Goal: Find specific fact: Find specific fact

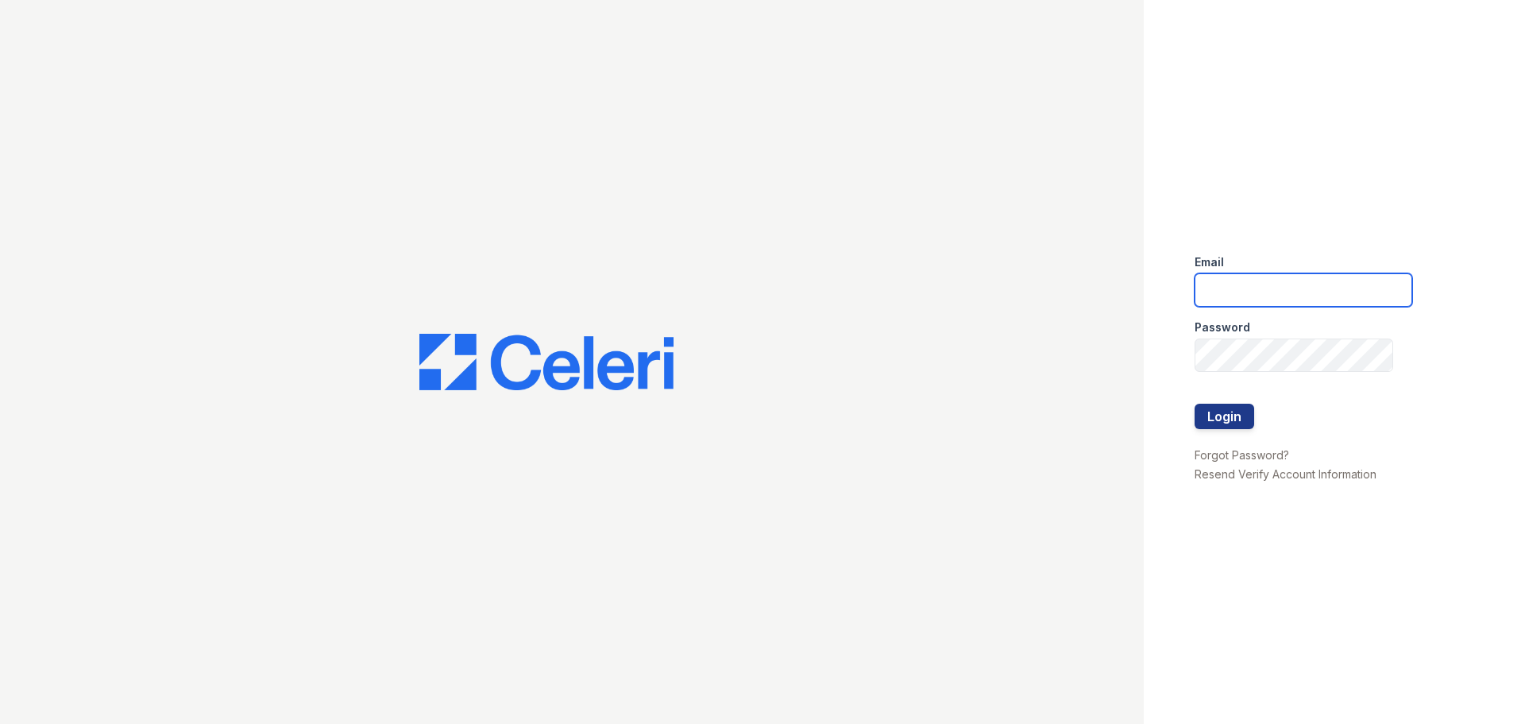
click at [1287, 276] on input "email" at bounding box center [1304, 289] width 218 height 33
type input "renewvirginiabeach@trinity-pm.com"
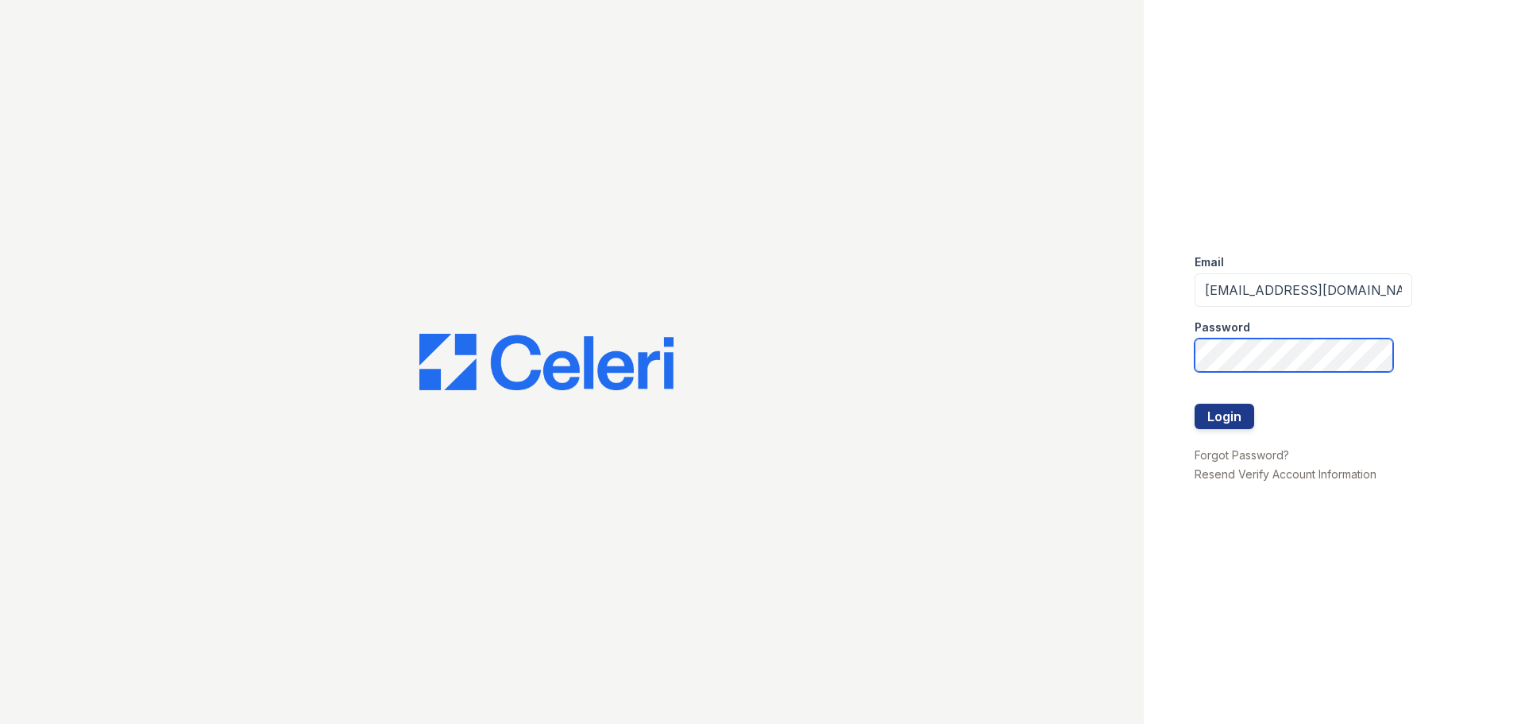
click at [1195, 403] on button "Login" at bounding box center [1225, 415] width 60 height 25
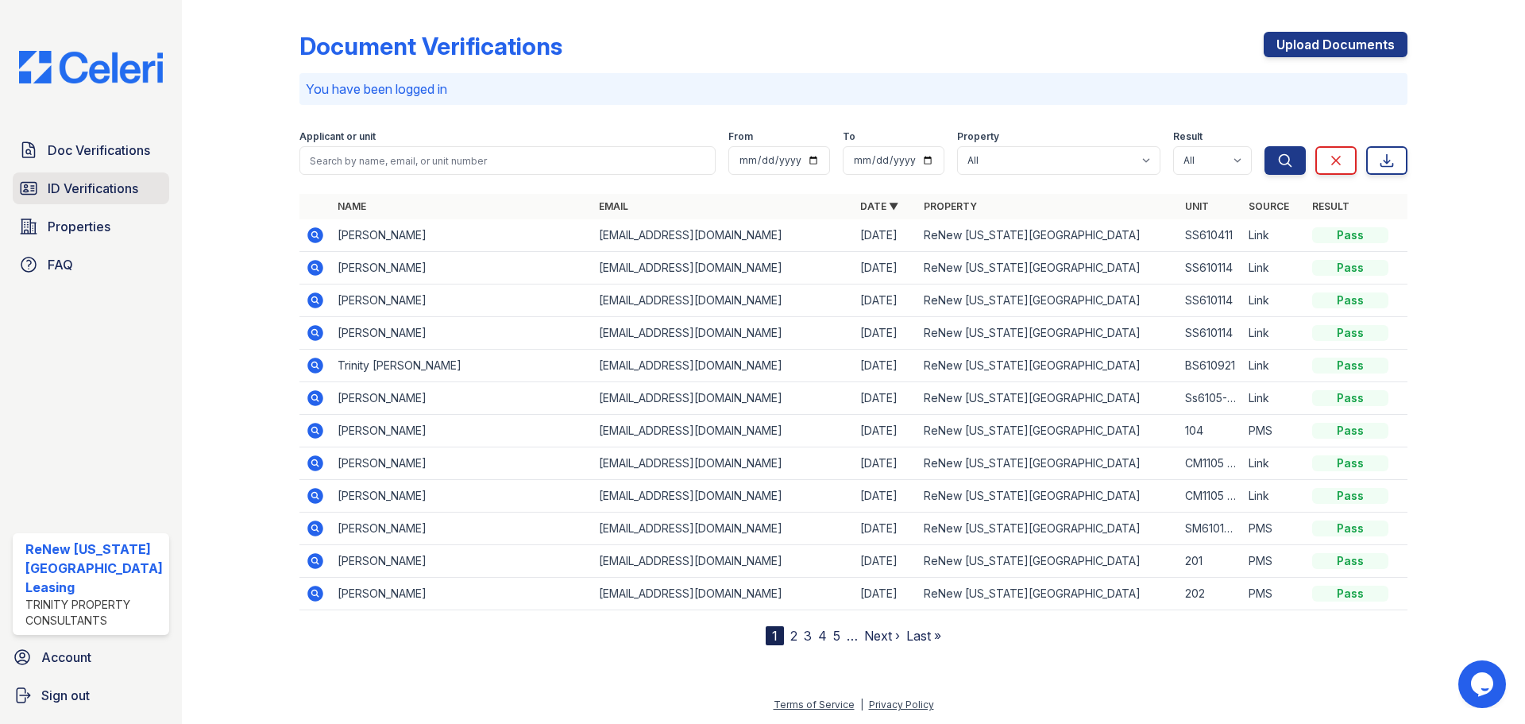
click at [77, 191] on span "ID Verifications" at bounding box center [93, 188] width 91 height 19
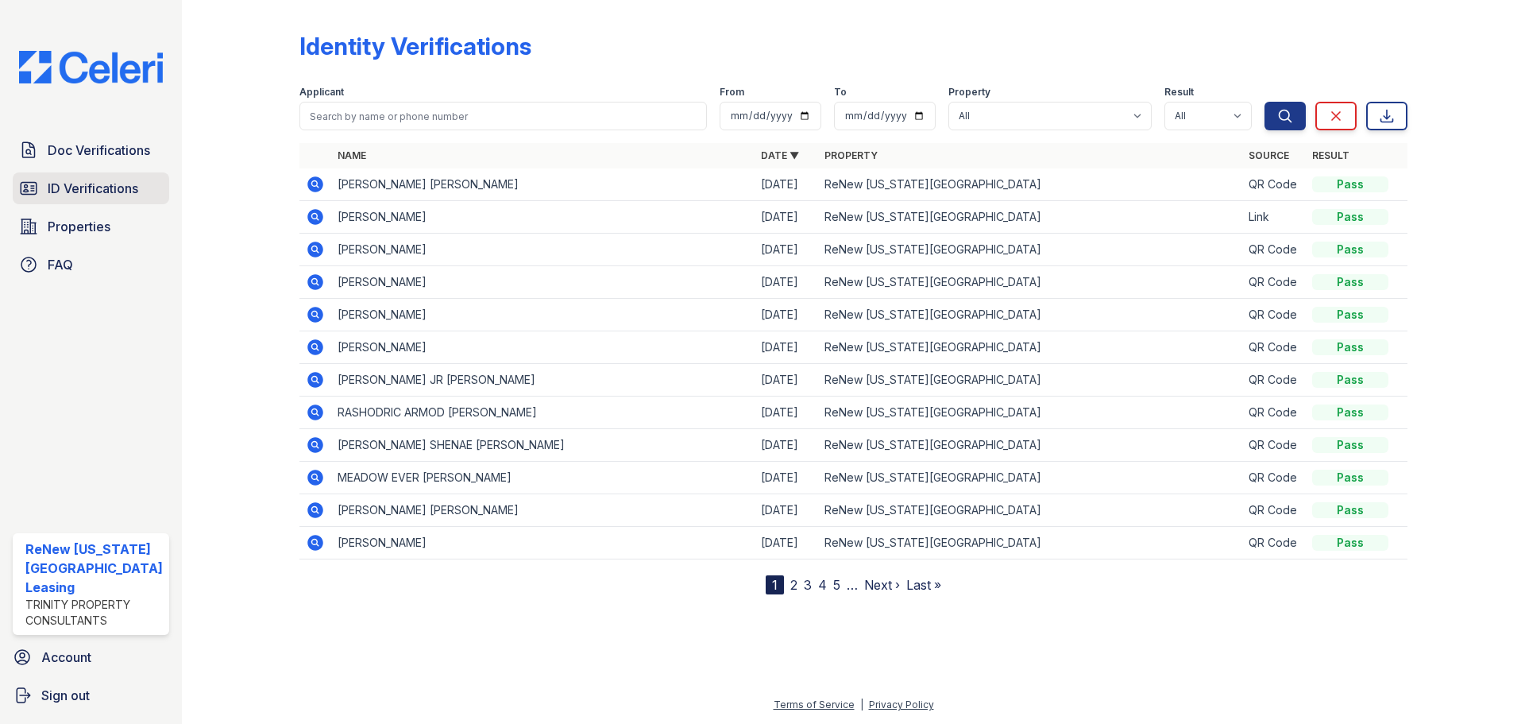
click at [81, 199] on link "ID Verifications" at bounding box center [91, 188] width 156 height 32
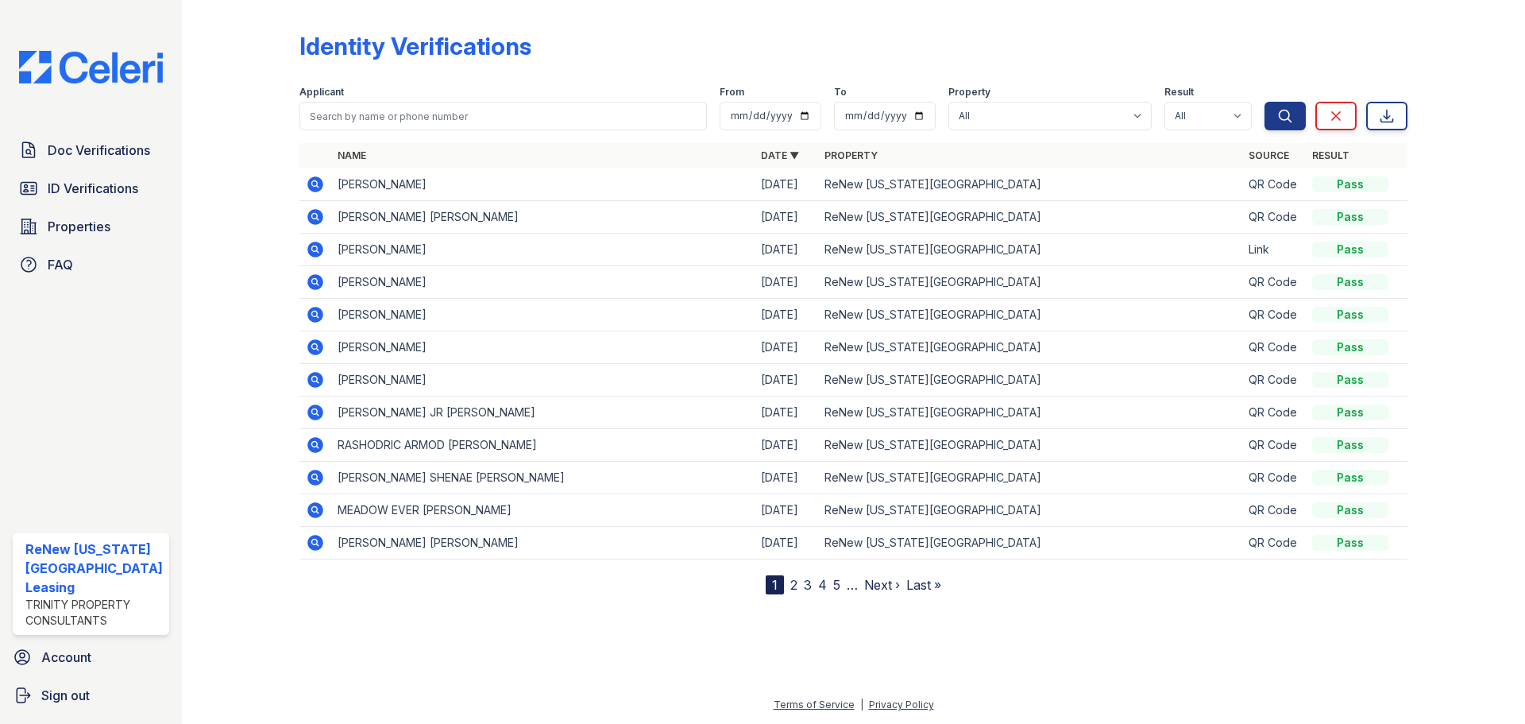
click at [81, 199] on link "ID Verifications" at bounding box center [91, 188] width 156 height 32
click at [78, 192] on span "ID Verifications" at bounding box center [93, 188] width 91 height 19
click at [102, 182] on span "ID Verifications" at bounding box center [93, 188] width 91 height 19
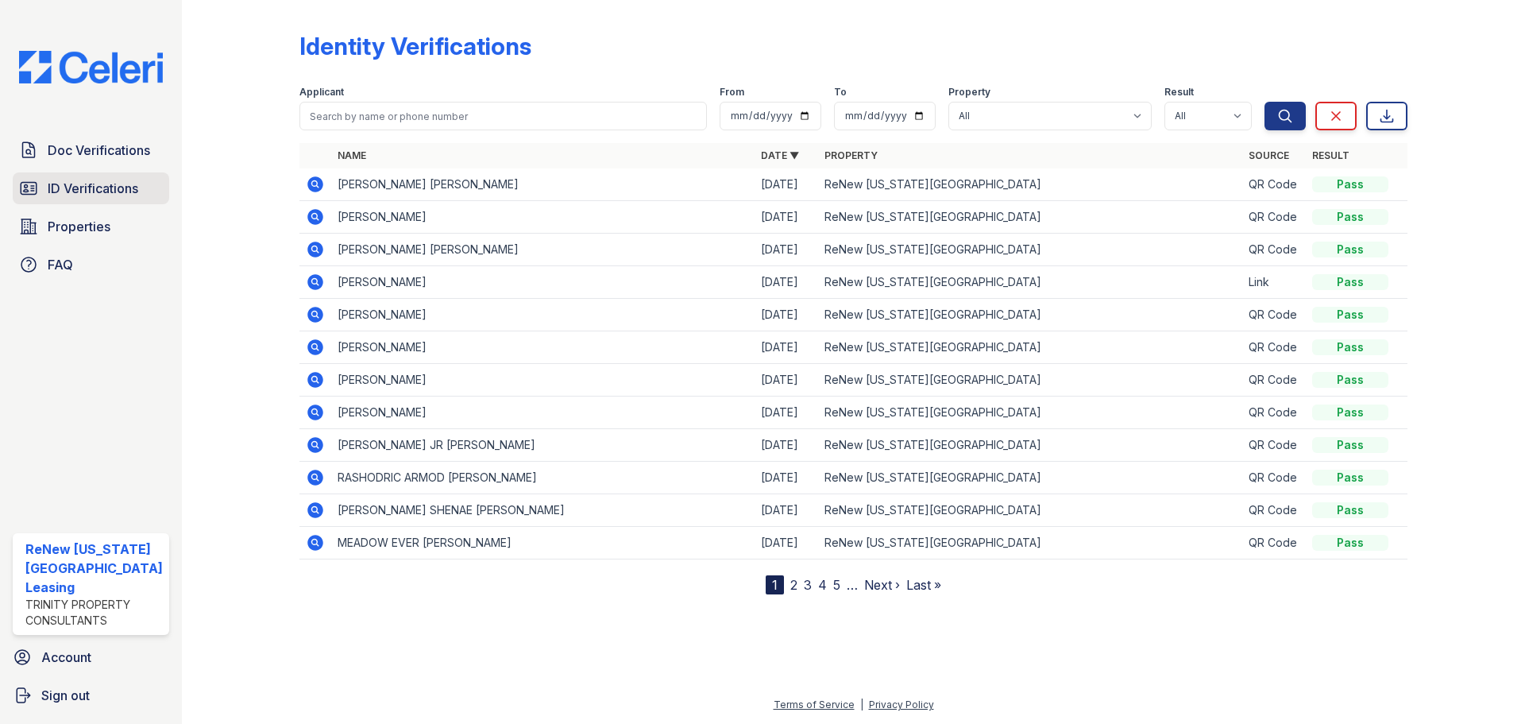
click at [98, 179] on span "ID Verifications" at bounding box center [93, 188] width 91 height 19
click at [119, 198] on link "ID Verifications" at bounding box center [91, 188] width 156 height 32
click at [96, 182] on span "ID Verifications" at bounding box center [93, 188] width 91 height 19
click at [120, 180] on span "ID Verifications" at bounding box center [93, 188] width 91 height 19
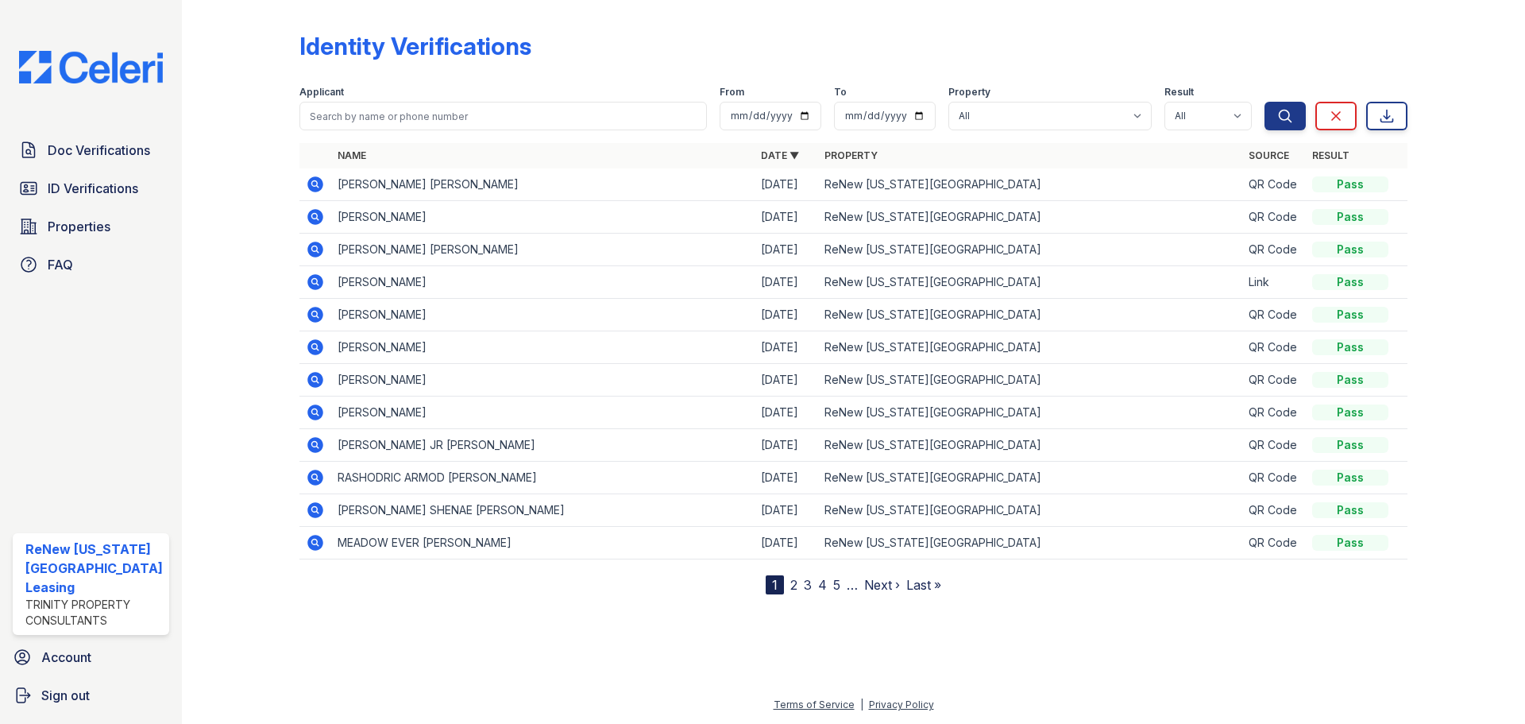
click at [125, 365] on div "Doc Verifications ID Verifications Properties FAQ ReNew Virginia Beach Leasing …" at bounding box center [91, 362] width 182 height 724
click at [78, 189] on span "ID Verifications" at bounding box center [93, 188] width 91 height 19
click at [116, 184] on span "ID Verifications" at bounding box center [93, 188] width 91 height 19
click at [274, 252] on div at bounding box center [253, 300] width 92 height 588
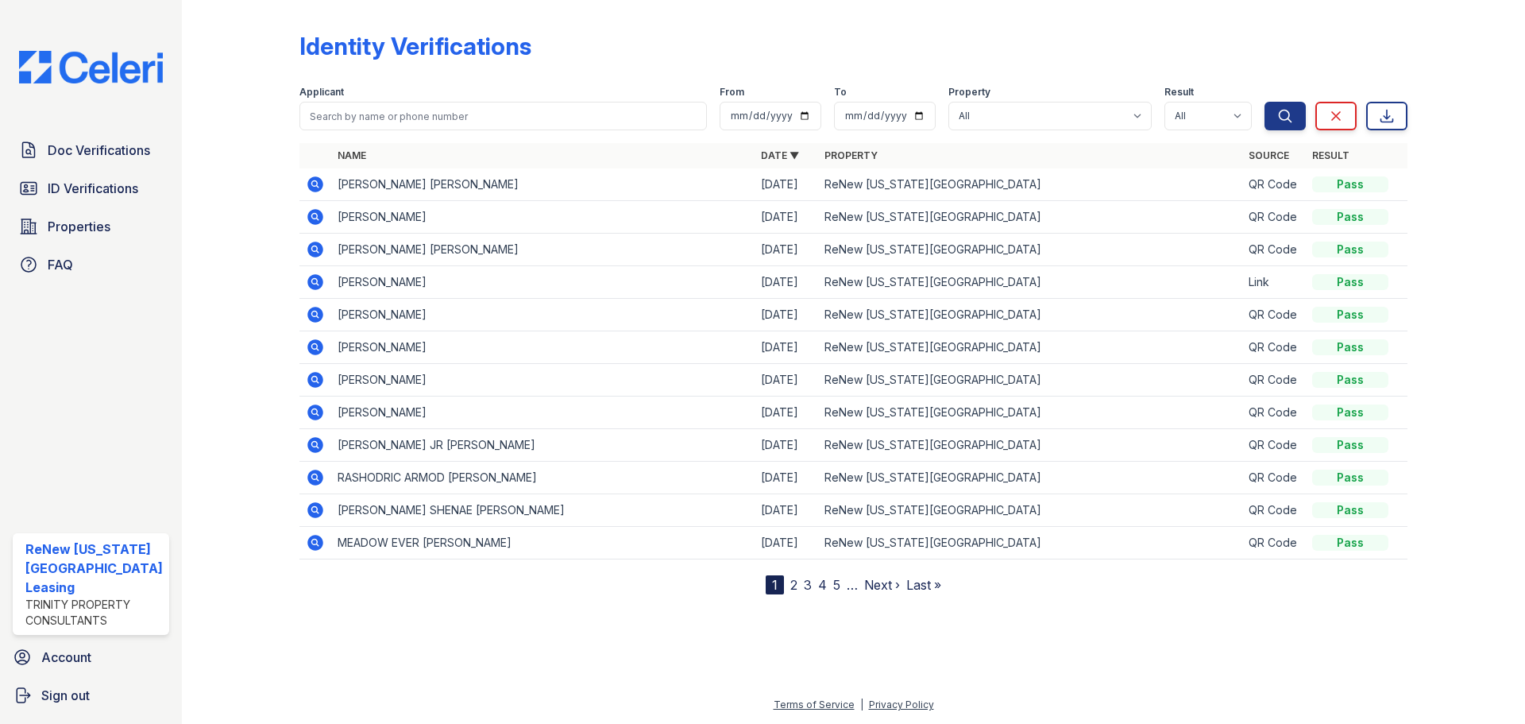
click at [221, 194] on div at bounding box center [253, 300] width 92 height 588
click at [118, 184] on span "ID Verifications" at bounding box center [93, 188] width 91 height 19
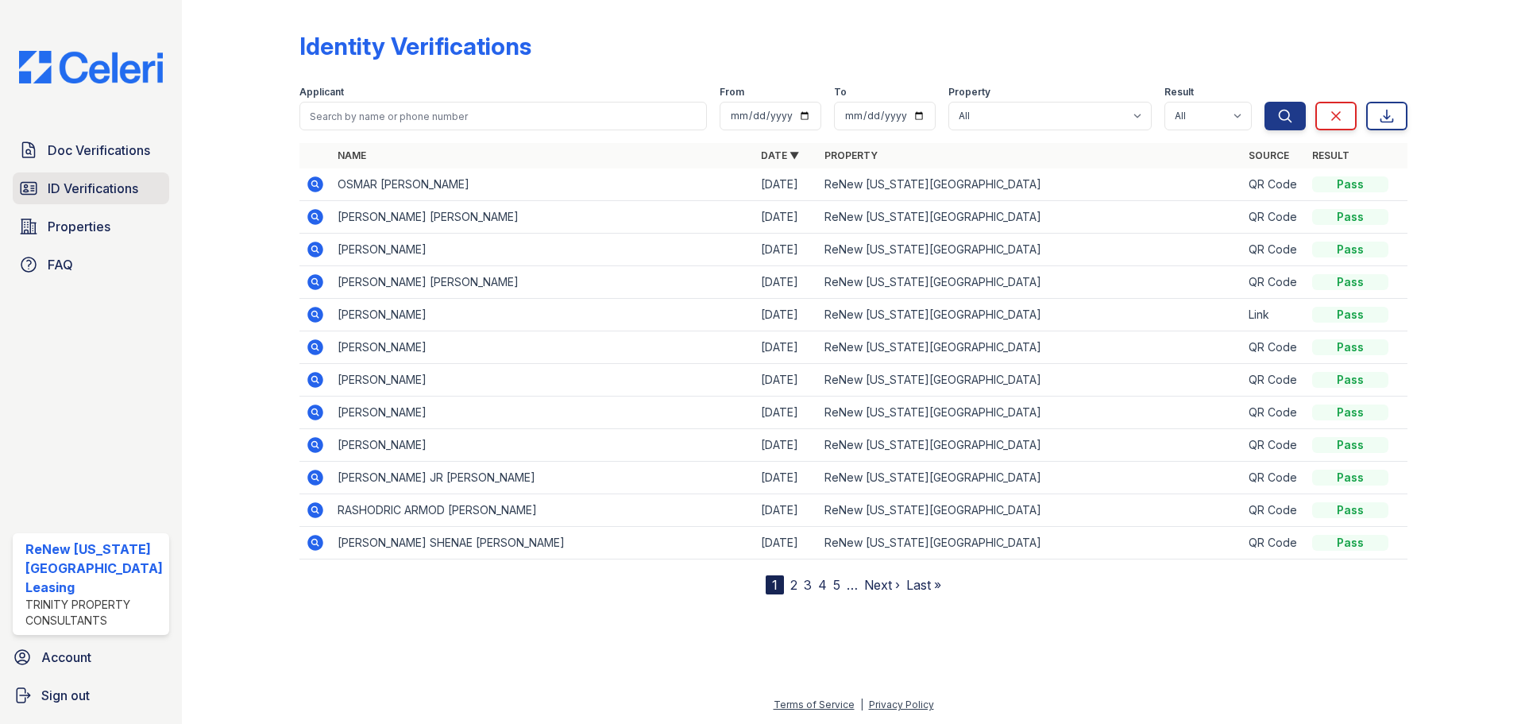
click at [122, 187] on span "ID Verifications" at bounding box center [93, 188] width 91 height 19
click at [315, 180] on icon at bounding box center [315, 184] width 16 height 16
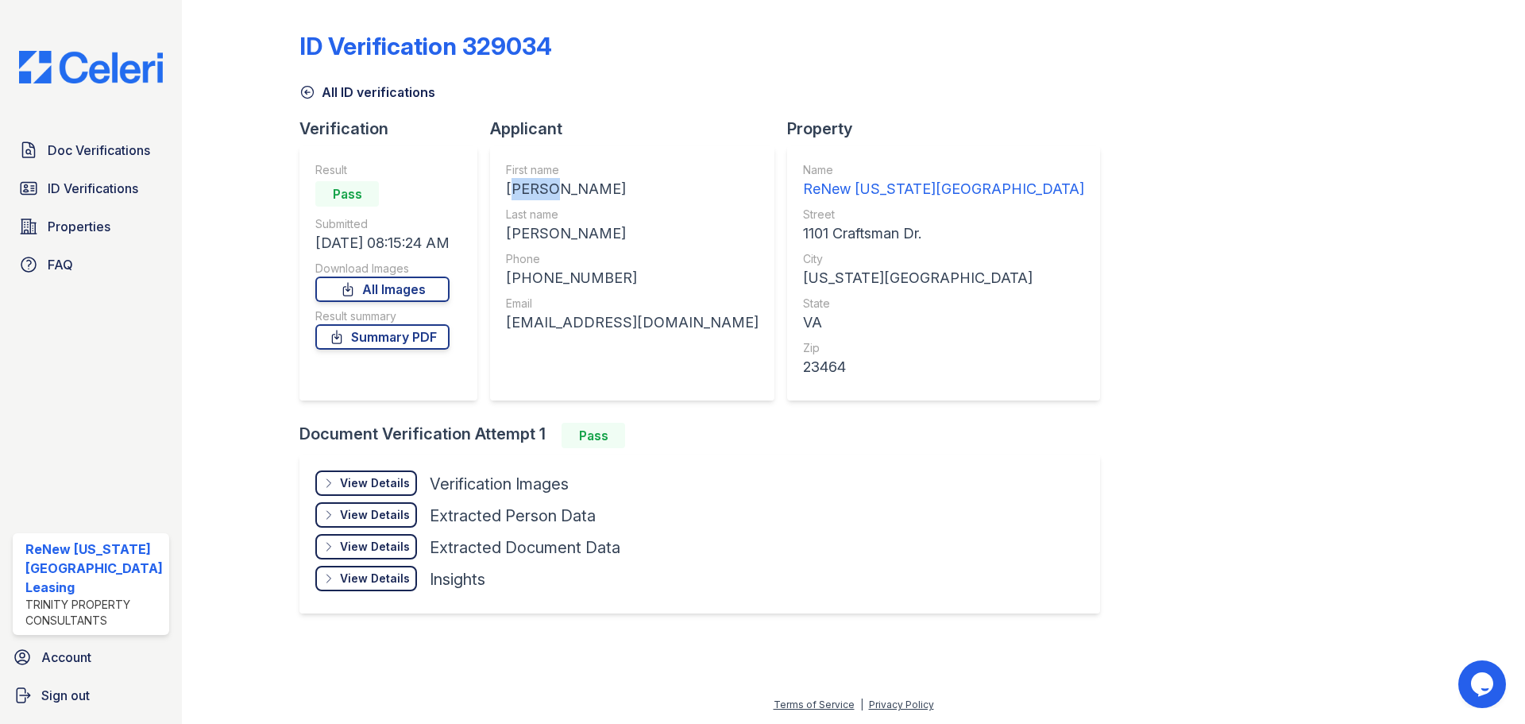
drag, startPoint x: 557, startPoint y: 188, endPoint x: 506, endPoint y: 194, distance: 51.1
click at [506, 194] on div "First name [PERSON_NAME] Last name [PERSON_NAME] Phone [PHONE_NUMBER] Email [EM…" at bounding box center [632, 273] width 284 height 254
copy div "OSMAR"
click at [311, 91] on icon at bounding box center [307, 92] width 16 height 16
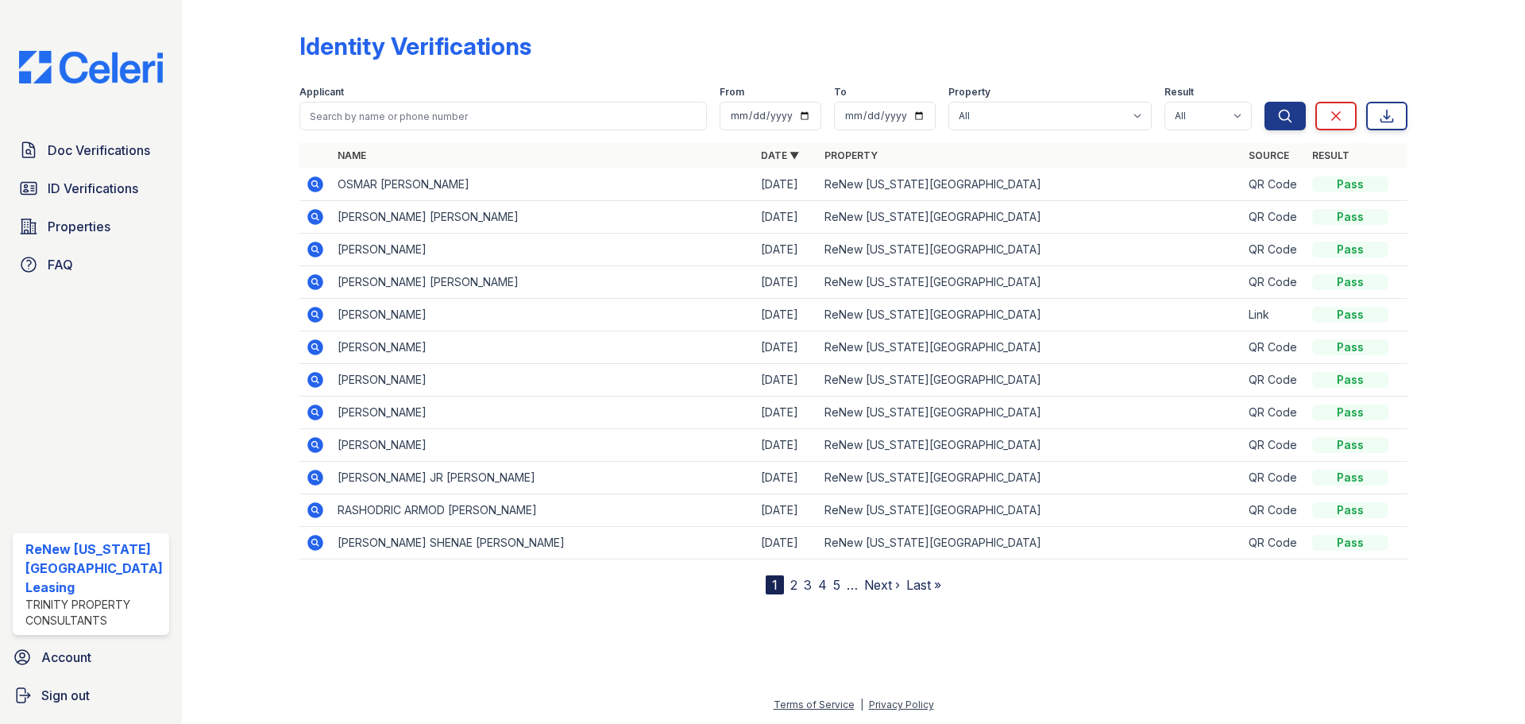
click at [311, 220] on icon at bounding box center [315, 217] width 16 height 16
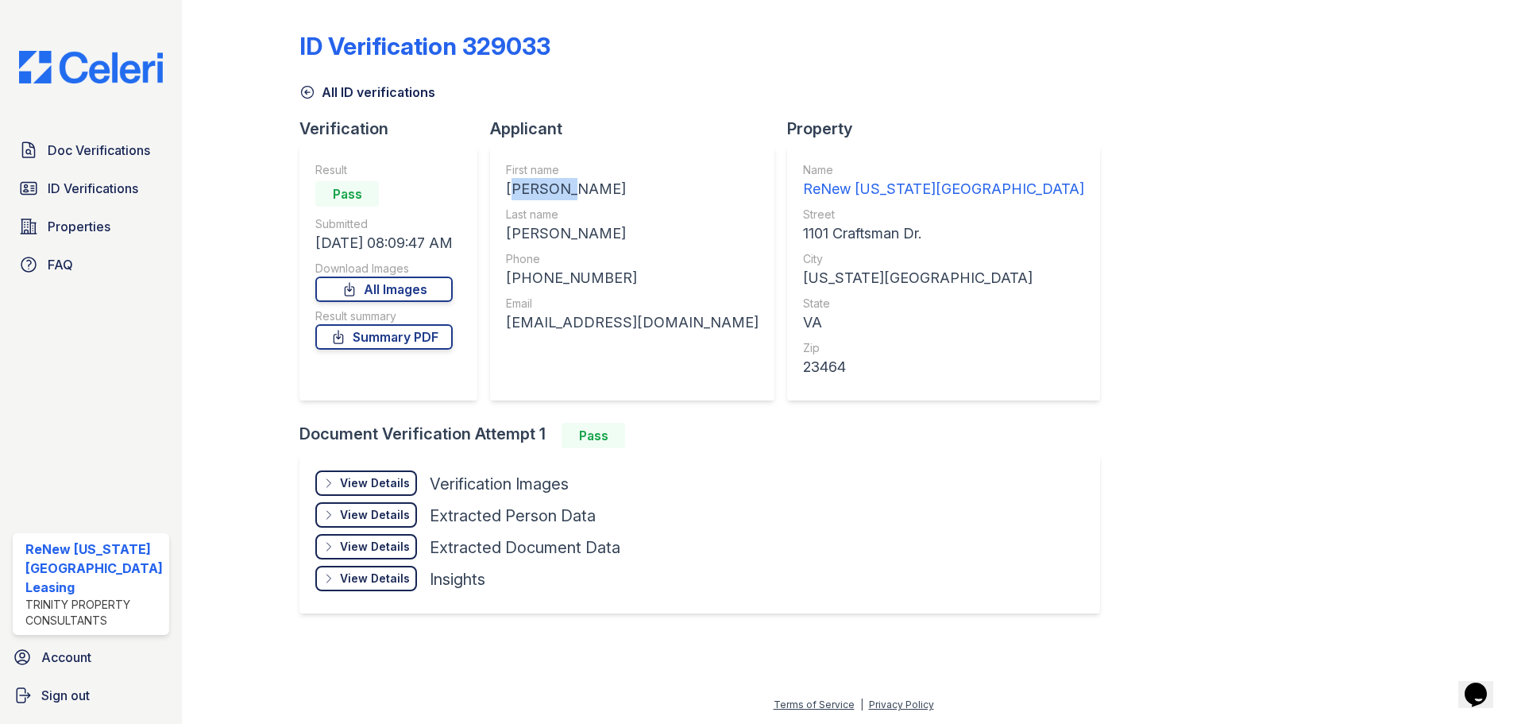
drag, startPoint x: 558, startPoint y: 187, endPoint x: 515, endPoint y: 191, distance: 43.0
click at [515, 191] on div "ALFREDO" at bounding box center [632, 189] width 253 height 22
copy div "ALFREDO"
drag, startPoint x: 677, startPoint y: 233, endPoint x: 606, endPoint y: 237, distance: 70.8
click at [606, 237] on div "HERNANDEZ MARTINEZ" at bounding box center [632, 233] width 253 height 22
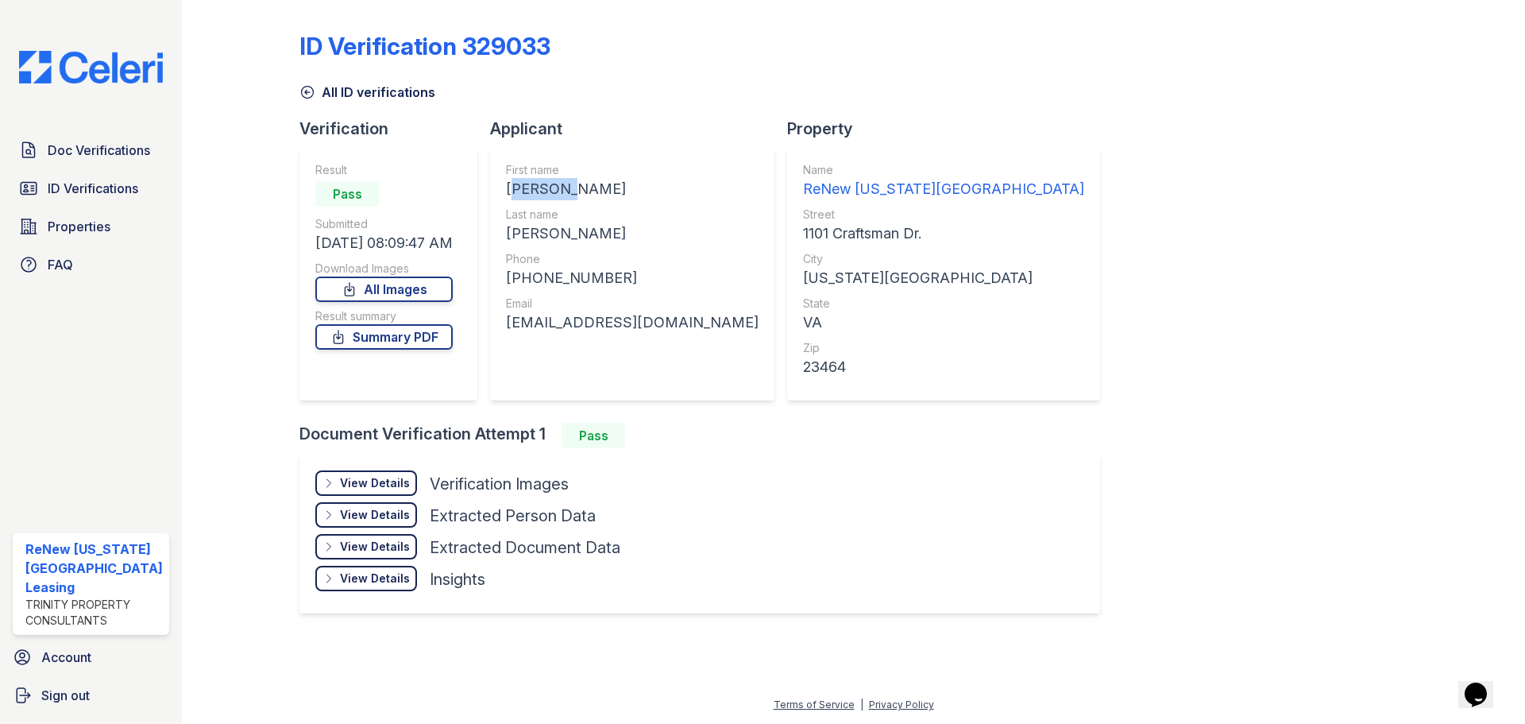
copy div "MARTINEZ"
drag, startPoint x: 608, startPoint y: 276, endPoint x: 529, endPoint y: 282, distance: 78.8
click at [529, 282] on div "+13614625386" at bounding box center [632, 278] width 253 height 22
copy div "3614625386"
drag, startPoint x: 697, startPoint y: 321, endPoint x: 526, endPoint y: 328, distance: 170.9
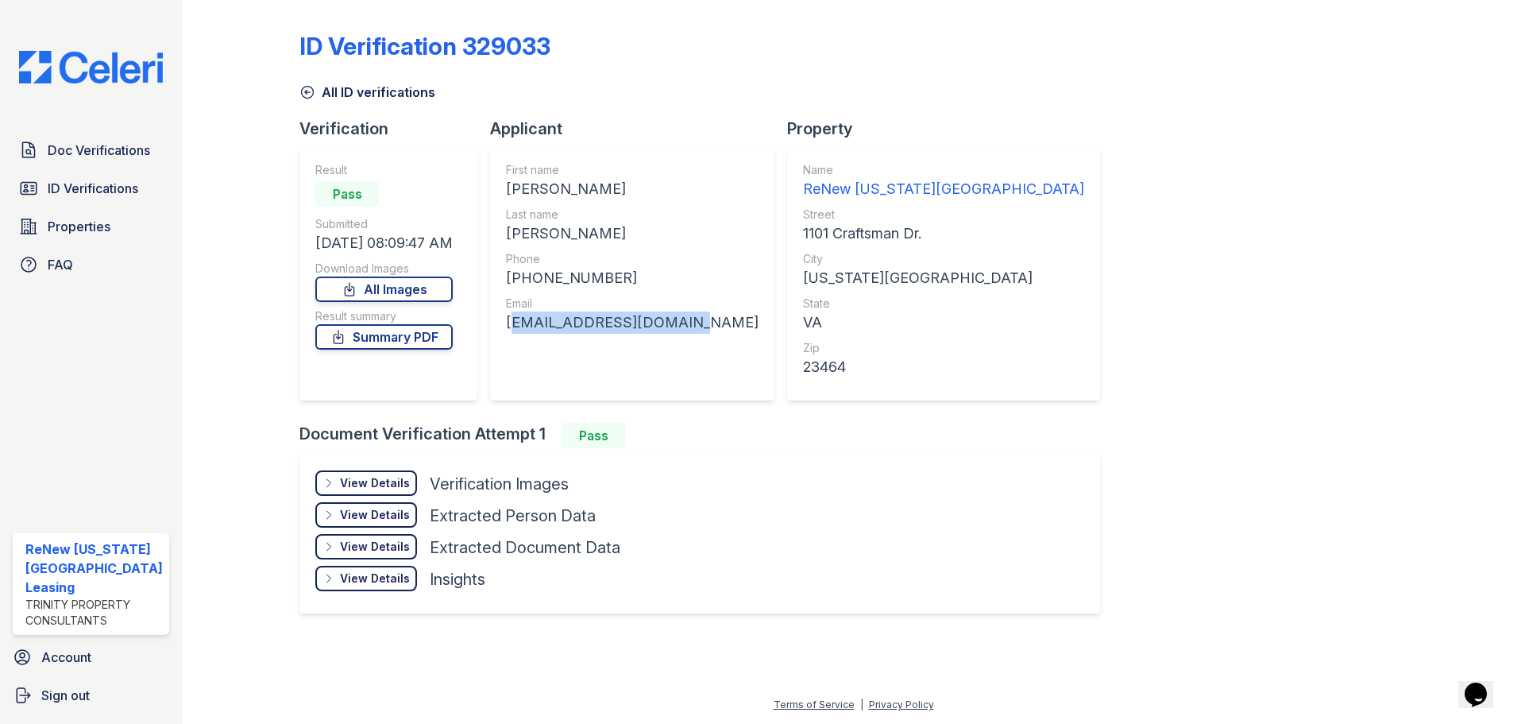
click at [514, 334] on div "First name ALFREDO Last name HERNANDEZ MARTINEZ Phone +13614625386 Email fred20…" at bounding box center [632, 273] width 284 height 254
copy div "fred20022000@gmail.com"
